Goal: Task Accomplishment & Management: Use online tool/utility

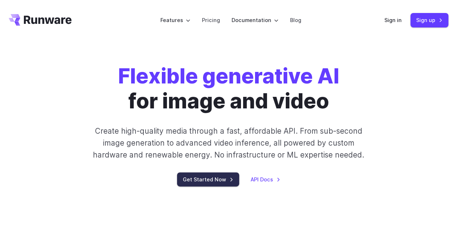
drag, startPoint x: 0, startPoint y: 0, endPoint x: 212, endPoint y: 174, distance: 273.9
click at [212, 174] on link "Get Started Now" at bounding box center [208, 179] width 62 height 14
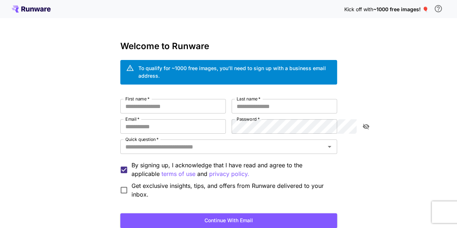
click at [407, 9] on span "~1000 free images! 🎈" at bounding box center [399, 9] width 55 height 6
click at [424, 9] on span "~1000 free images! 🎈" at bounding box center [399, 9] width 55 height 6
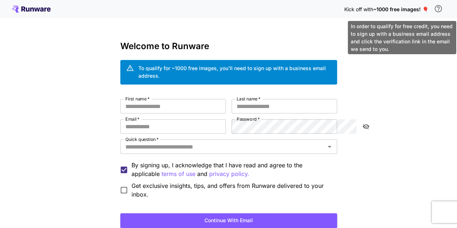
click at [439, 8] on icon "\a In order to qualify for free credit, you need to sign up with a business ema…" at bounding box center [437, 8] width 7 height 7
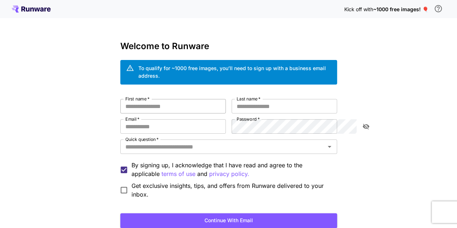
click at [128, 103] on input "First name   *" at bounding box center [172, 106] width 105 height 14
type input "******"
type input "****"
type input "**********"
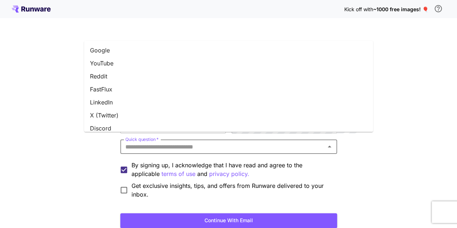
click at [241, 141] on input "Quick question   *" at bounding box center [222, 146] width 200 height 10
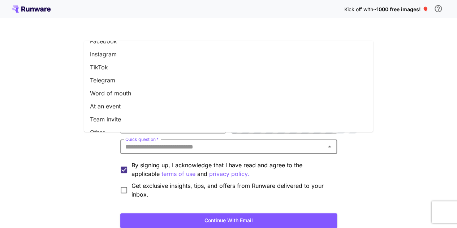
scroll to position [100, 0]
click at [224, 107] on li "At an event" at bounding box center [228, 105] width 289 height 13
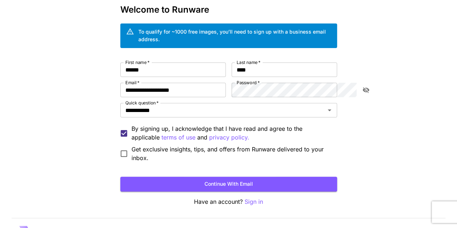
scroll to position [37, 0]
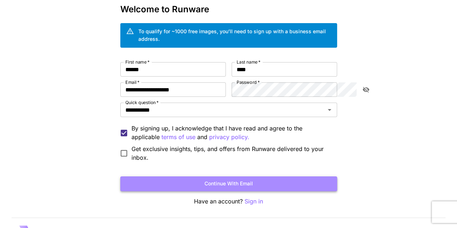
click at [132, 176] on button "Continue with email" at bounding box center [228, 183] width 217 height 15
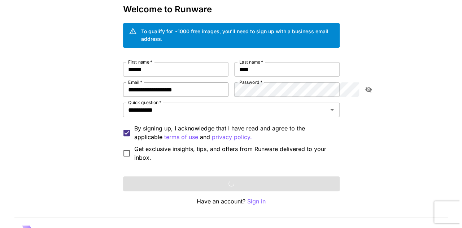
scroll to position [0, 0]
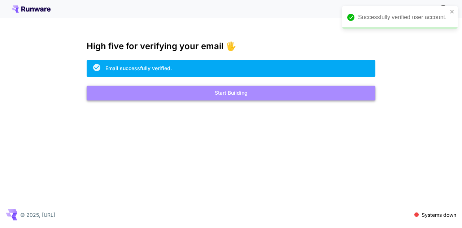
click at [170, 94] on button "Start Building" at bounding box center [231, 93] width 289 height 15
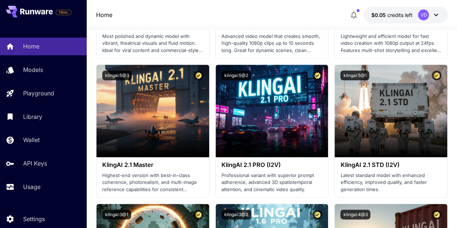
scroll to position [313, 0]
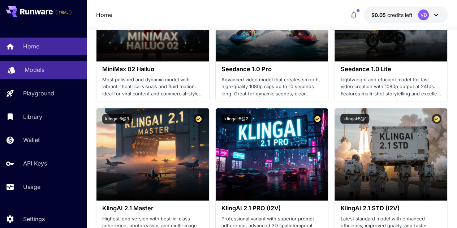
click at [53, 69] on div "Models" at bounding box center [53, 69] width 56 height 9
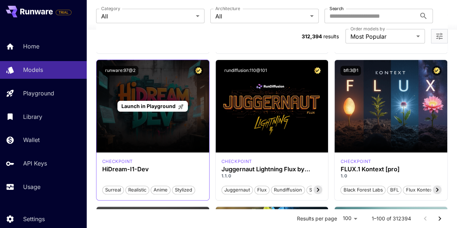
scroll to position [198, 0]
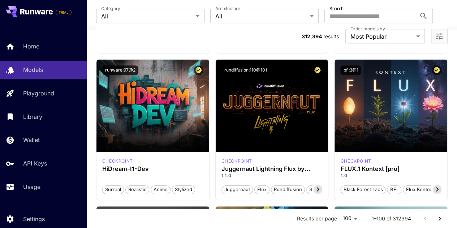
click at [135, 25] on div "**********" at bounding box center [272, 26] width 352 height 52
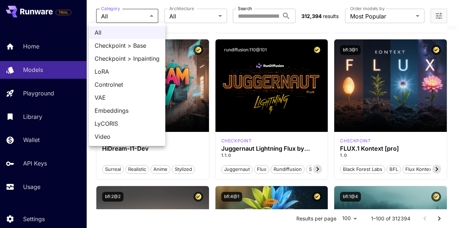
click at [51, 49] on div at bounding box center [231, 114] width 462 height 228
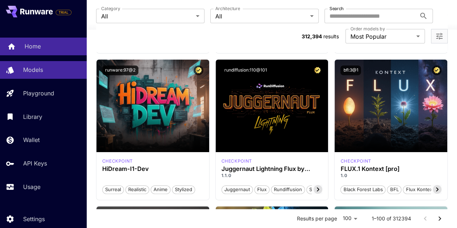
click at [29, 47] on p "Home" at bounding box center [33, 46] width 16 height 9
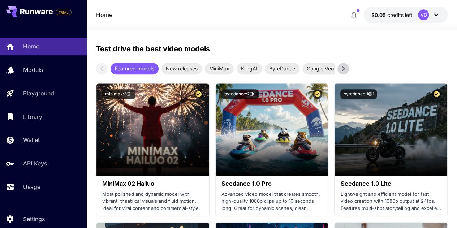
click at [341, 70] on icon at bounding box center [342, 68] width 3 height 5
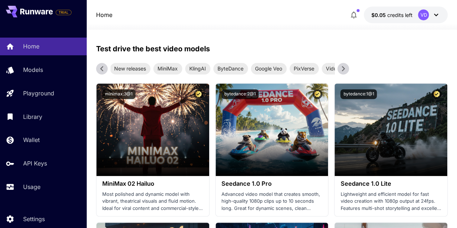
click at [341, 70] on icon at bounding box center [342, 68] width 3 height 5
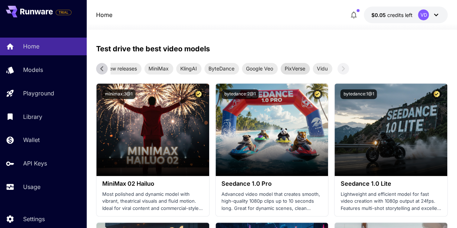
click at [297, 66] on span "PixVerse" at bounding box center [294, 69] width 29 height 8
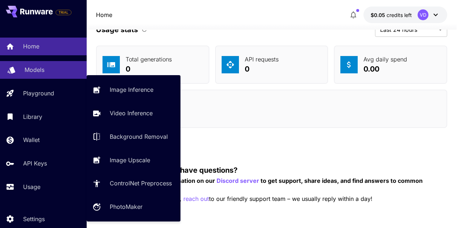
scroll to position [1923, 0]
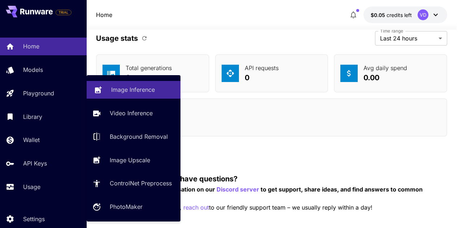
click at [131, 91] on p "Image Inference" at bounding box center [133, 89] width 44 height 9
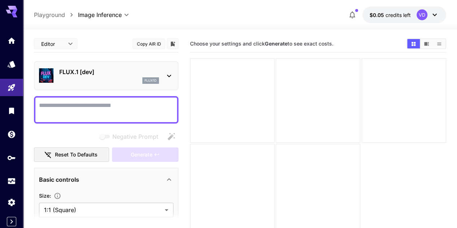
click at [13, 10] on icon at bounding box center [12, 12] width 12 height 12
click at [7, 37] on link at bounding box center [11, 41] width 23 height 18
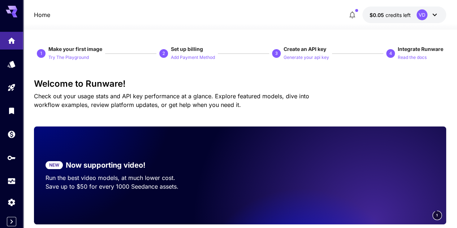
click at [433, 8] on button "$0.05 credits left VD" at bounding box center [404, 14] width 84 height 17
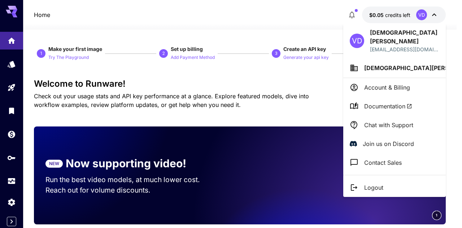
click at [276, 87] on div at bounding box center [231, 114] width 462 height 228
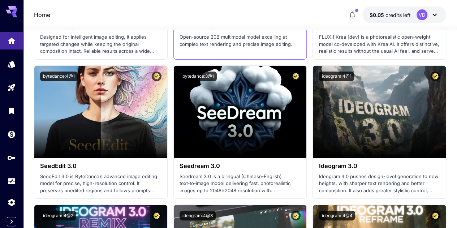
scroll to position [1335, 0]
